Goal: Task Accomplishment & Management: Manage account settings

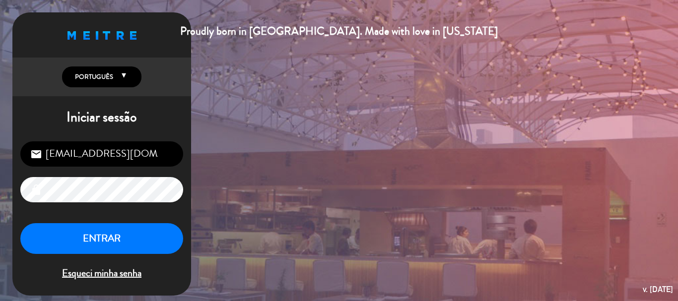
click at [331, 167] on div "Proudly born in [GEOGRAPHIC_DATA]. Made with love in [US_STATE] English Español…" at bounding box center [339, 150] width 678 height 301
click at [143, 239] on button "ENTRAR" at bounding box center [101, 238] width 163 height 31
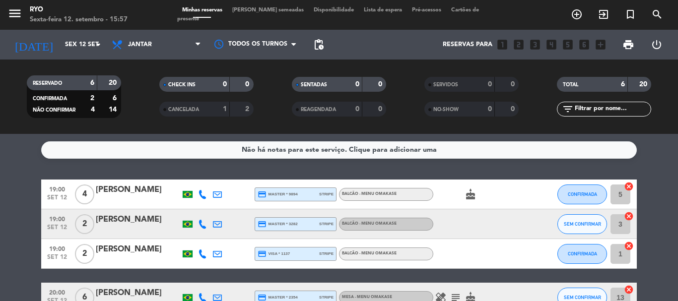
click at [33, 171] on div "Não há notas para este serviço. Clique para adicionar uma 19:00 [DATE] 4 [PERSO…" at bounding box center [339, 217] width 678 height 167
click at [33, 199] on bookings-row "19:00 [DATE] 4 [PERSON_NAME] credit_card master * 9894 stripe BALCÃO - Menu Oma…" at bounding box center [339, 290] width 678 height 220
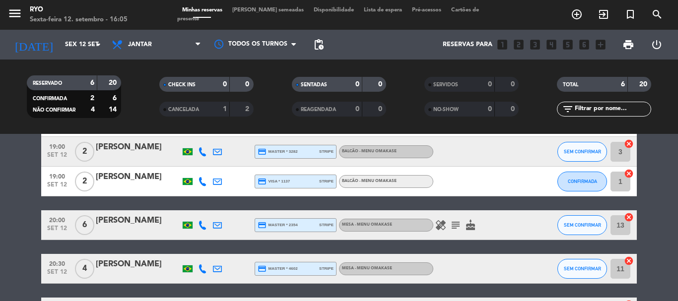
scroll to position [148, 0]
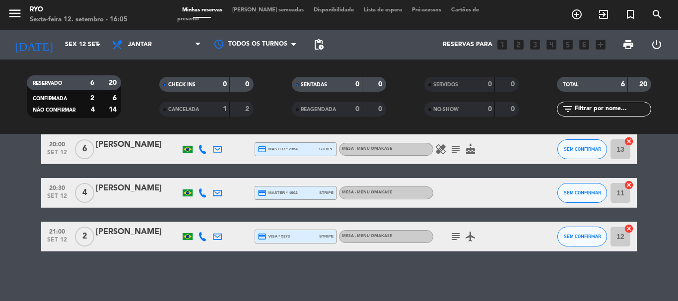
click at [456, 240] on icon "subject" at bounding box center [456, 237] width 12 height 12
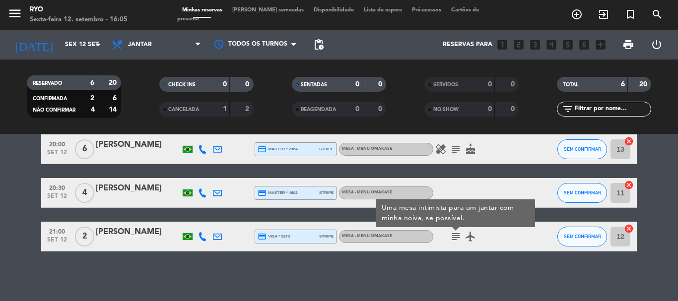
click at [436, 273] on div "Não há notas para este serviço. Clique para adicionar uma 19:00 [DATE] 4 [PERSO…" at bounding box center [339, 217] width 678 height 167
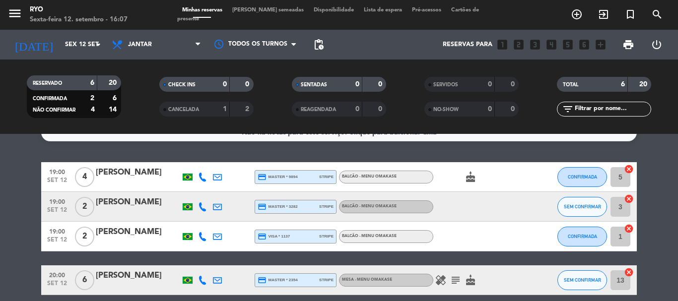
scroll to position [0, 0]
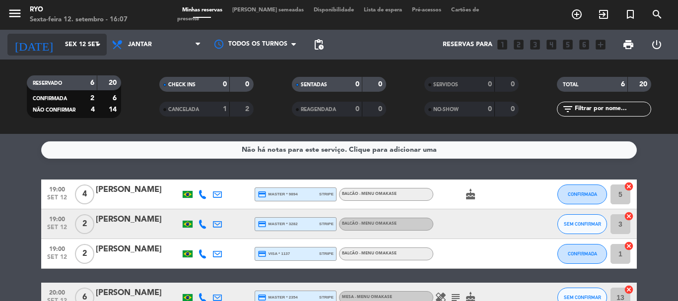
click at [90, 45] on input "Sex 12 set" at bounding box center [102, 44] width 84 height 17
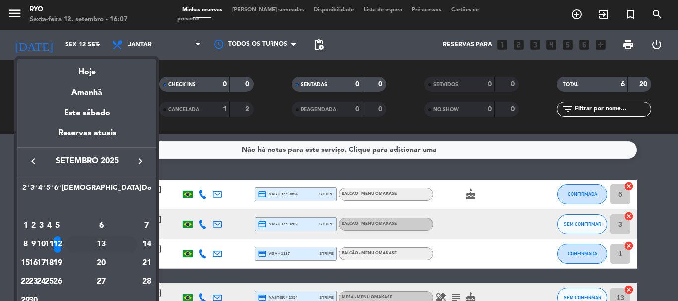
click at [124, 243] on div "13" at bounding box center [102, 244] width 72 height 17
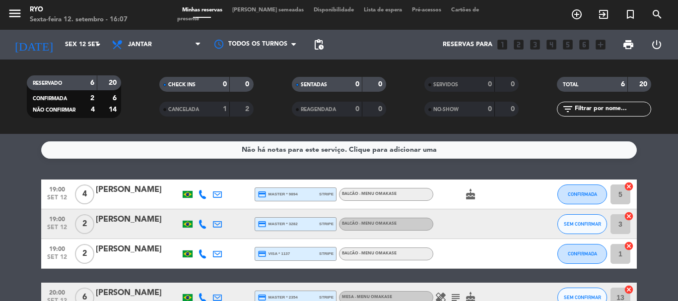
type input "Sáb 13 set"
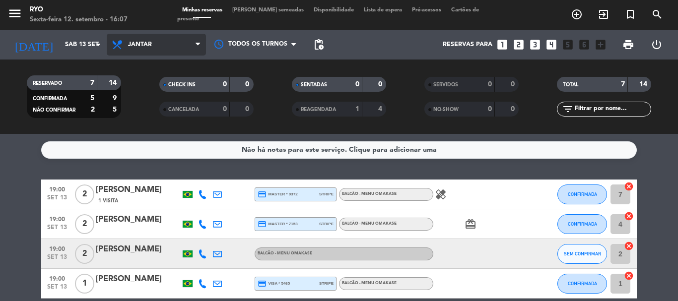
click at [134, 40] on span "Jantar" at bounding box center [156, 45] width 99 height 22
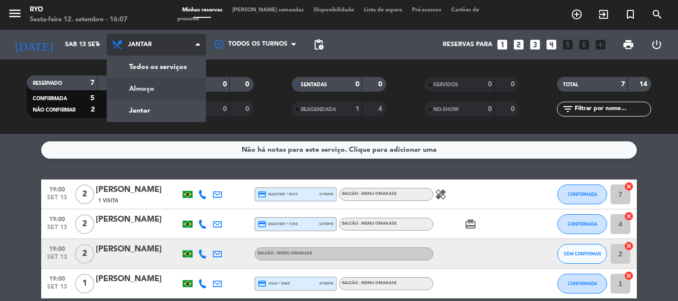
click at [149, 92] on div "menu Ryo Sexta-feira 12. setembro - 16:07 Minhas reservas Mesas semeadas Dispon…" at bounding box center [339, 67] width 678 height 134
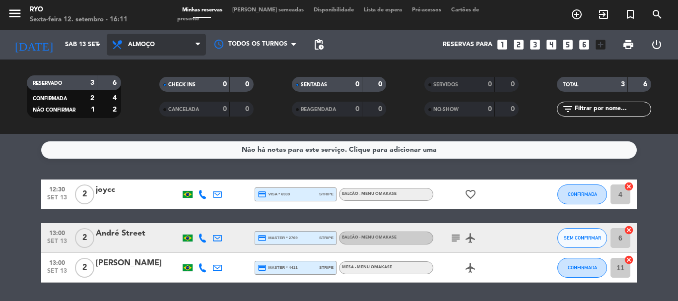
click at [150, 51] on span "Almoço" at bounding box center [156, 45] width 99 height 22
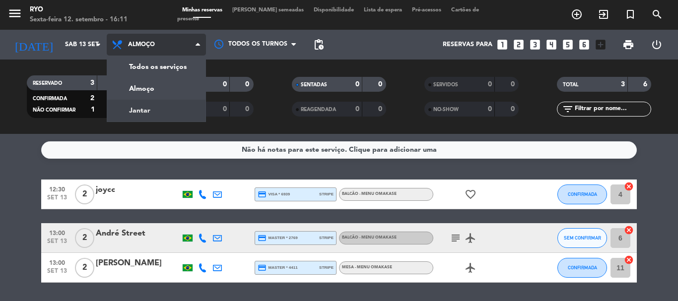
click at [159, 112] on div "menu Ryo Sexta-feira 12. setembro - 16:11 Minhas reservas Mesas semeadas Dispon…" at bounding box center [339, 67] width 678 height 134
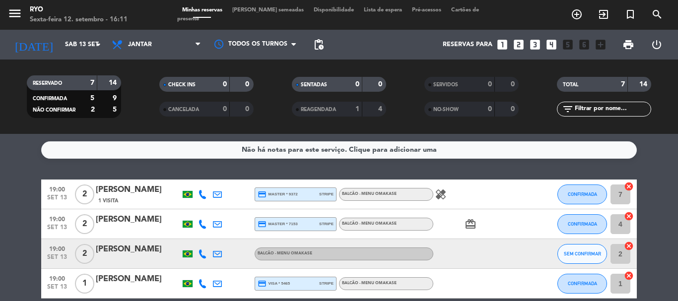
click at [444, 194] on icon "healing" at bounding box center [441, 195] width 12 height 12
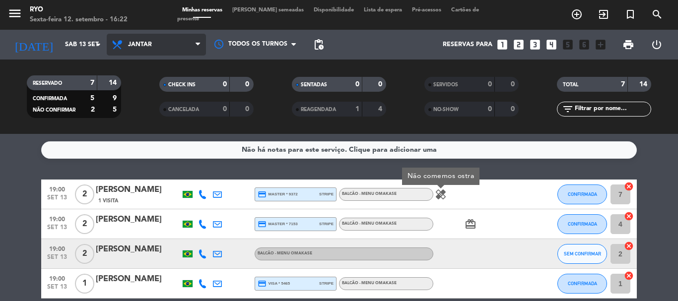
click at [130, 46] on span "Jantar" at bounding box center [140, 44] width 24 height 7
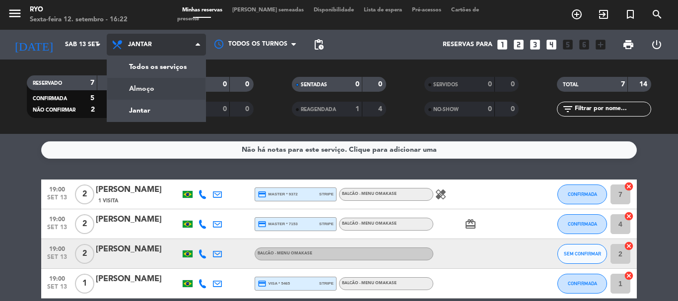
click at [144, 91] on div "menu Ryo Sexta-feira 12. setembro - 16:22 Minhas reservas Mesas semeadas Dispon…" at bounding box center [339, 67] width 678 height 134
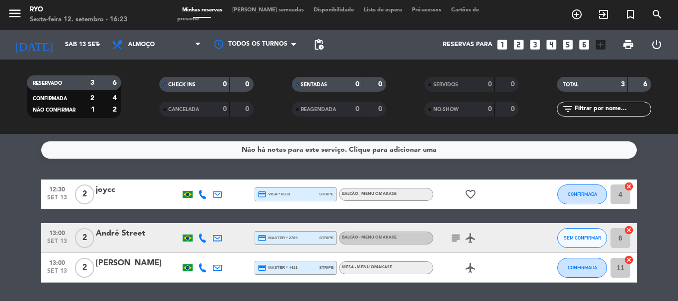
click at [454, 240] on icon "subject" at bounding box center [456, 238] width 12 height 12
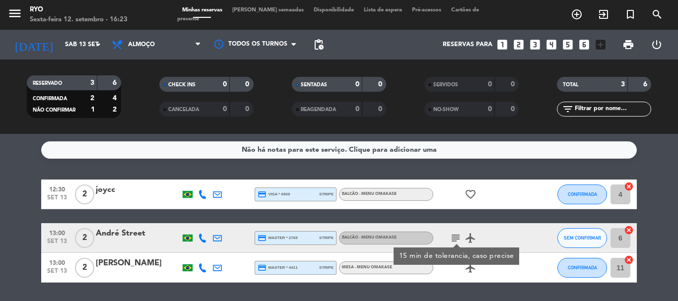
click at [472, 194] on icon "favorite_border" at bounding box center [471, 195] width 12 height 12
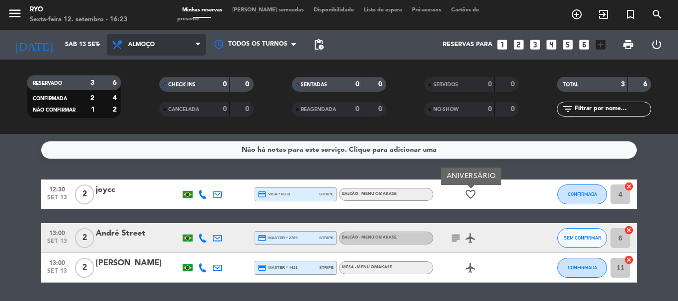
click at [185, 41] on span "Almoço" at bounding box center [156, 45] width 99 height 22
click at [161, 108] on div "menu Ryo Sexta-feira 12. setembro - 16:23 Minhas reservas Mesas semeadas Dispon…" at bounding box center [339, 67] width 678 height 134
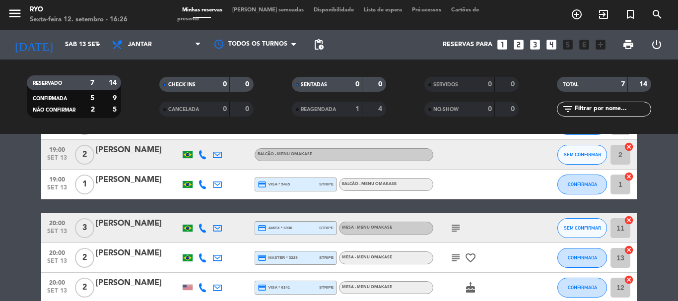
scroll to position [149, 0]
